Goal: Information Seeking & Learning: Check status

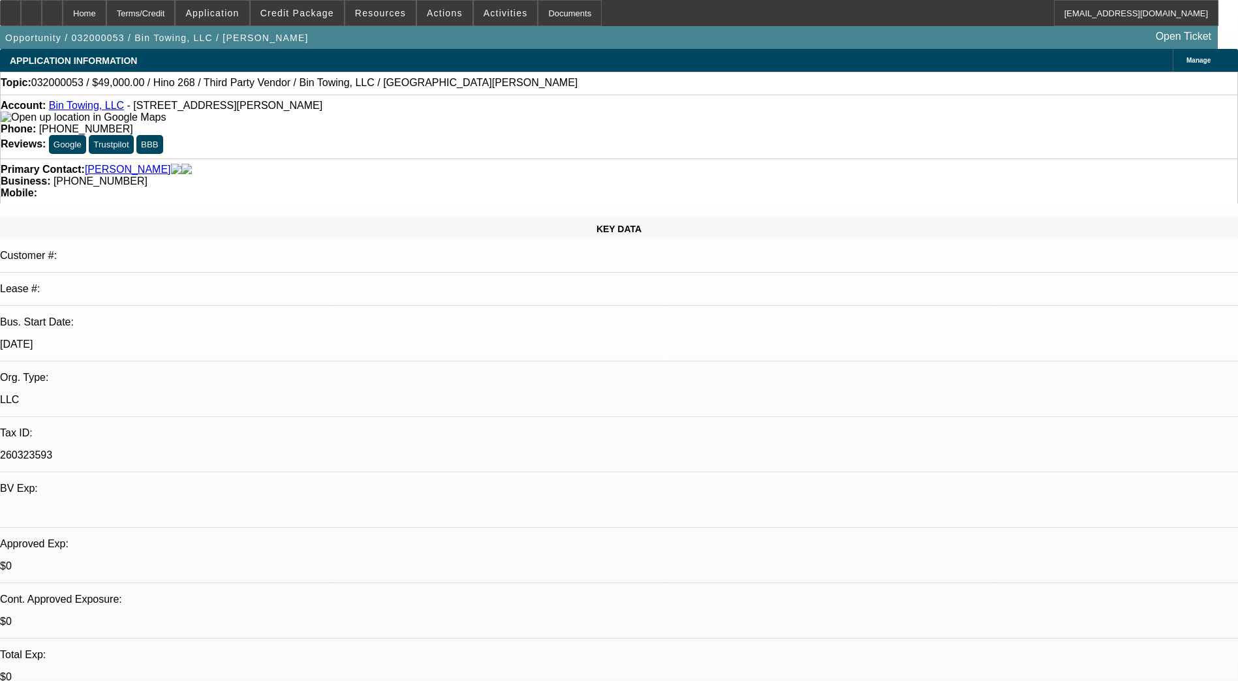
select select "0"
select select "2"
select select "0.1"
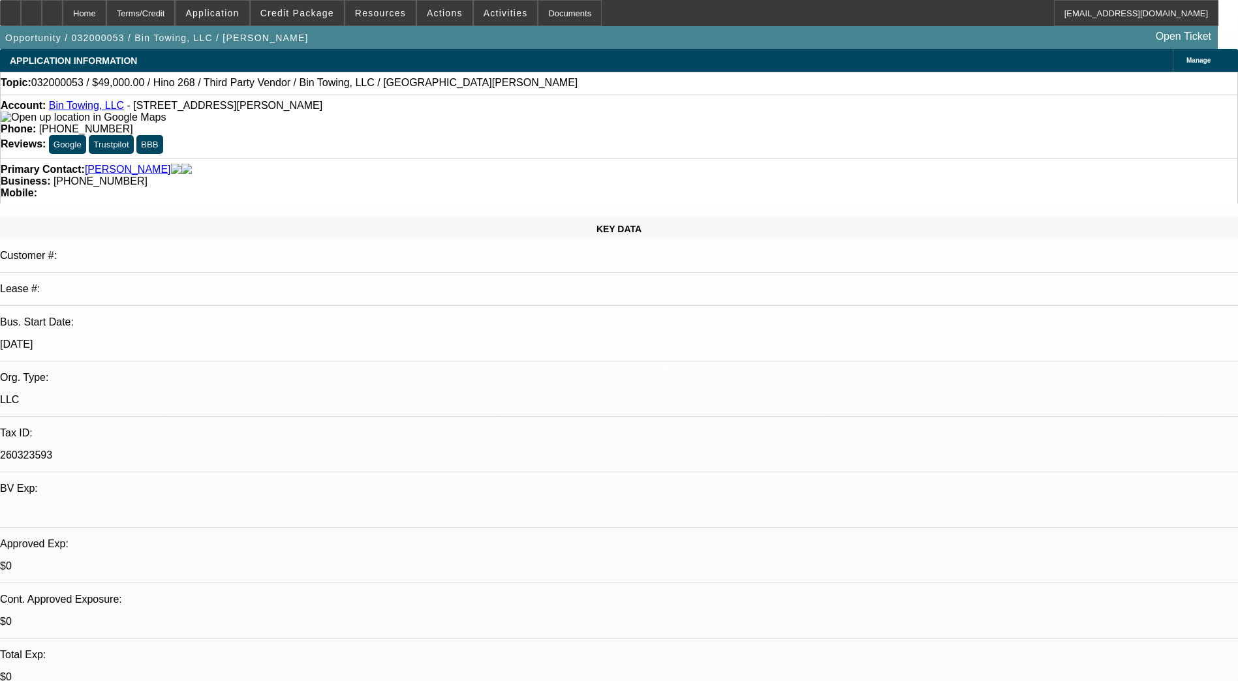
scroll to position [217, 0]
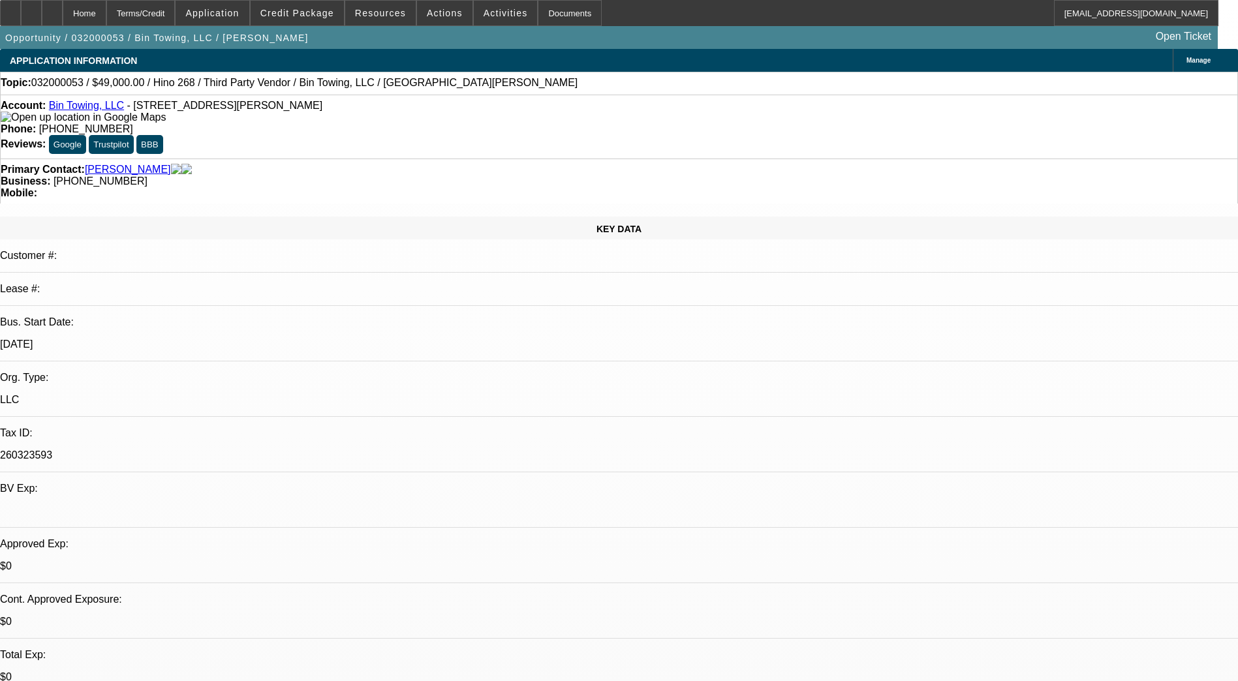
scroll to position [46, 0]
